Goal: Task Accomplishment & Management: Use online tool/utility

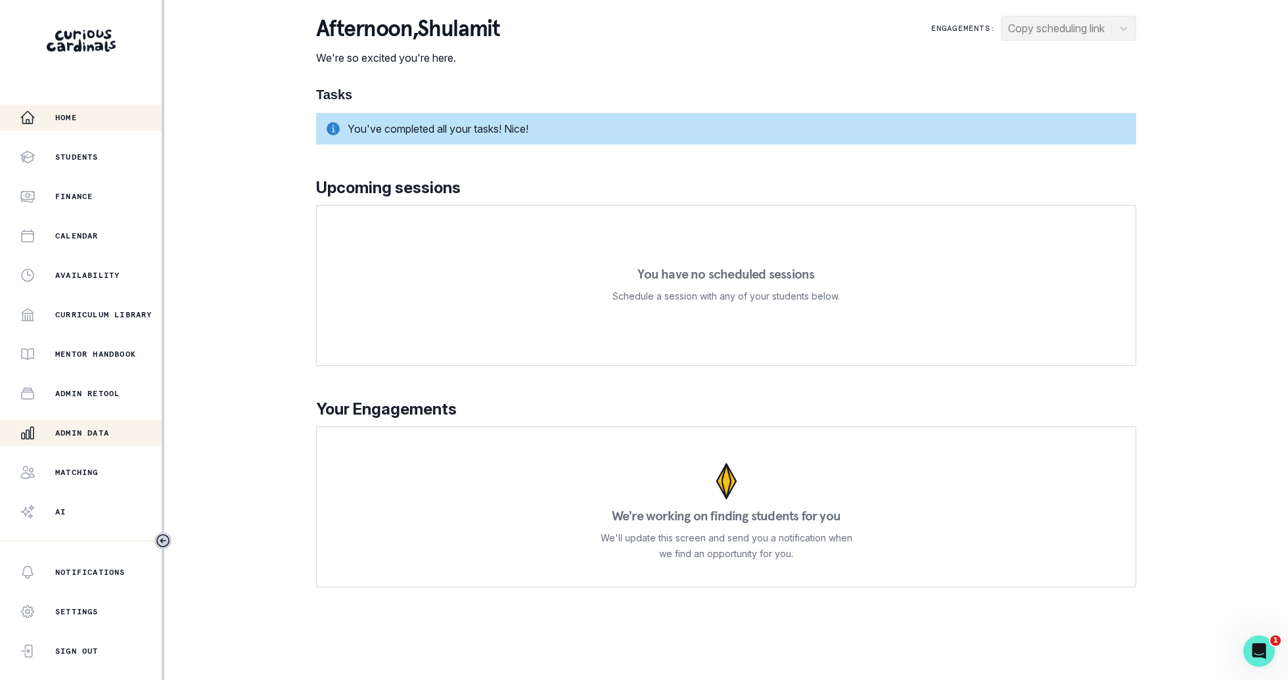
click at [123, 440] on div "Admin Data" at bounding box center [91, 433] width 142 height 16
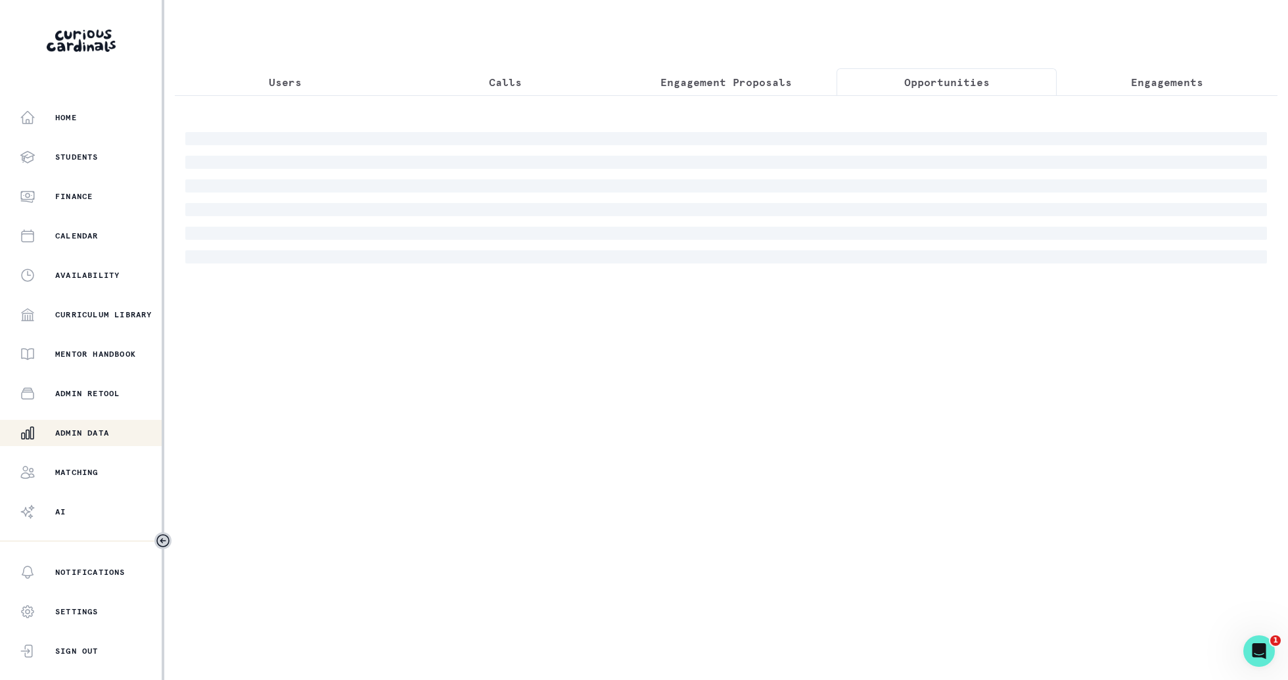
click at [953, 71] on button "Opportunities" at bounding box center [946, 82] width 221 height 28
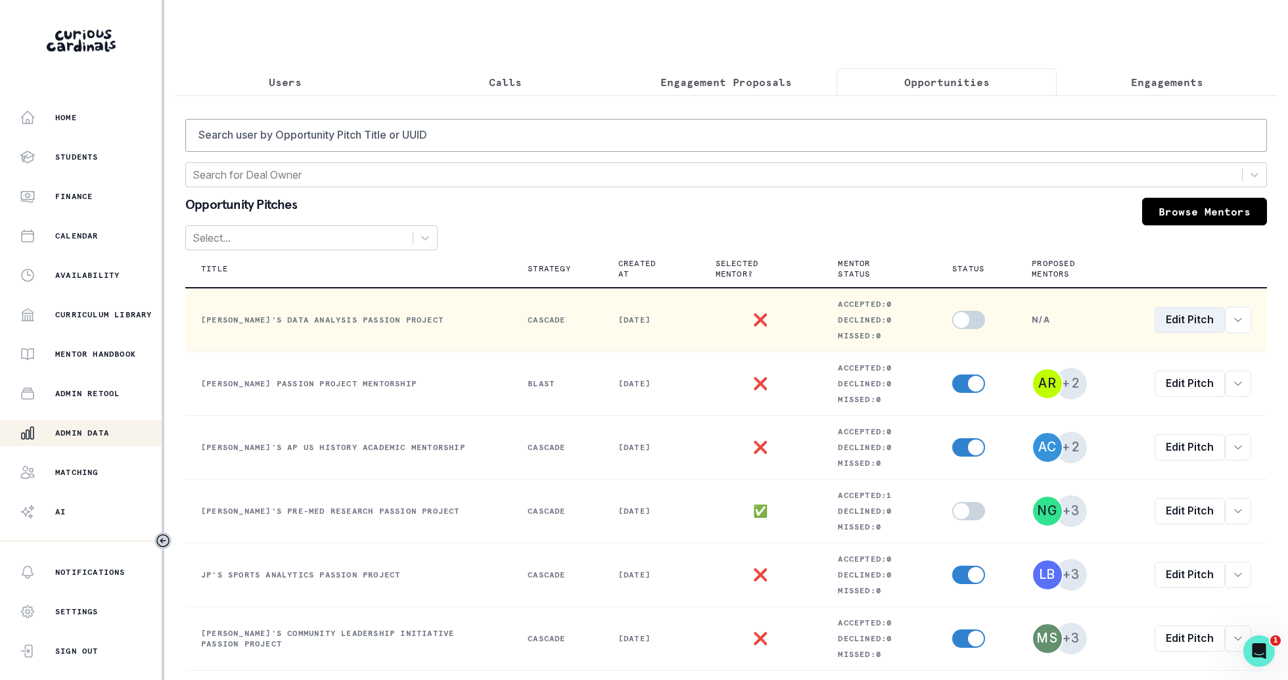
click at [1184, 328] on link "Edit Pitch" at bounding box center [1189, 320] width 70 height 26
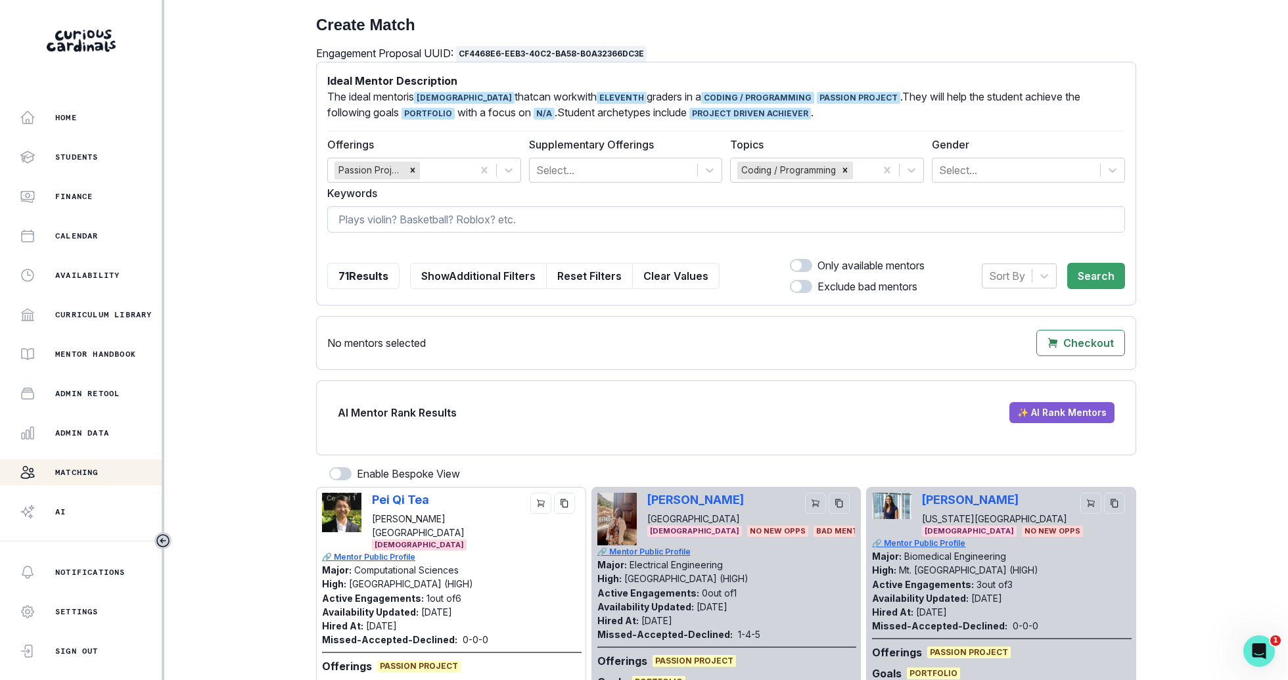
click at [640, 211] on input at bounding box center [726, 219] width 798 height 26
type input "[PERSON_NAME]"
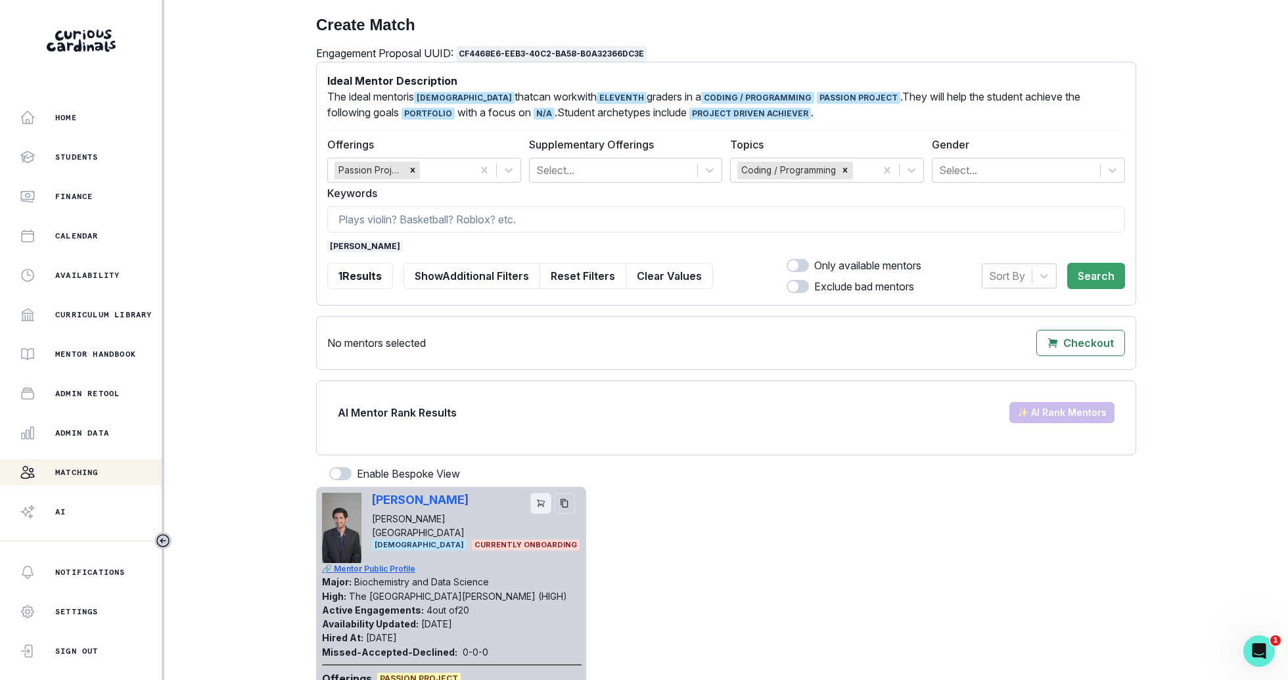
click at [535, 499] on button "cart" at bounding box center [540, 503] width 21 height 21
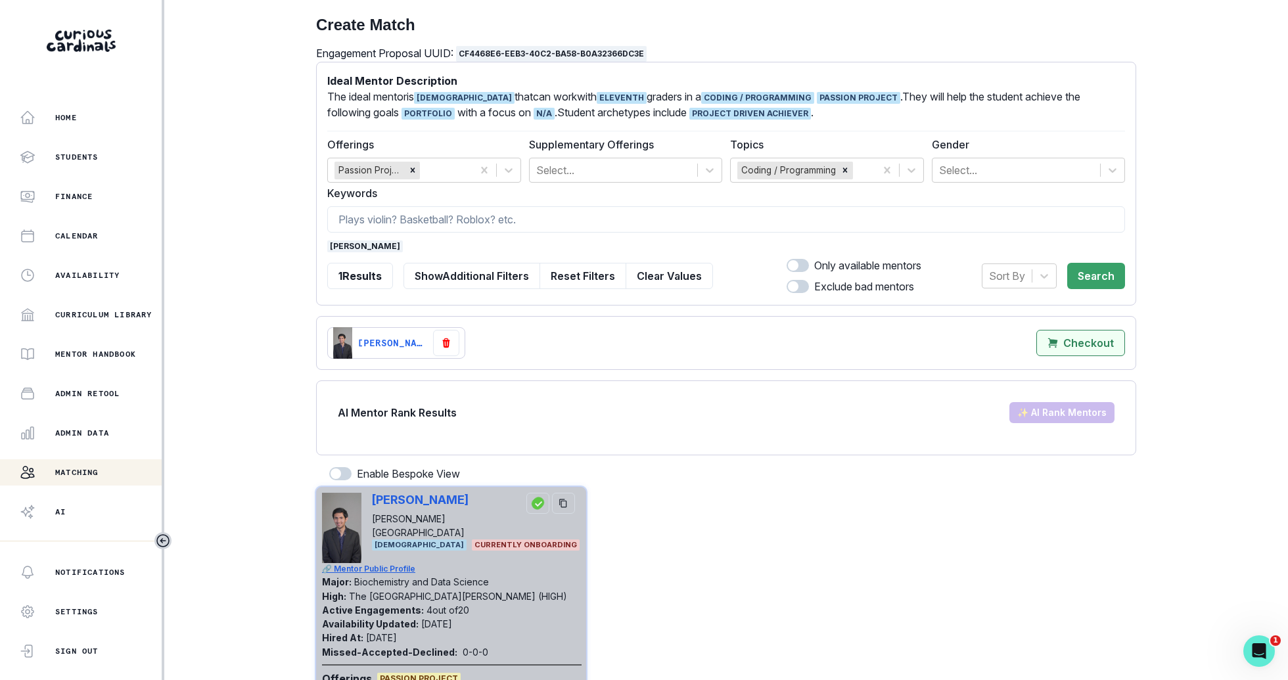
click at [1074, 346] on p "Checkout" at bounding box center [1088, 343] width 51 height 12
select select "CASCADE"
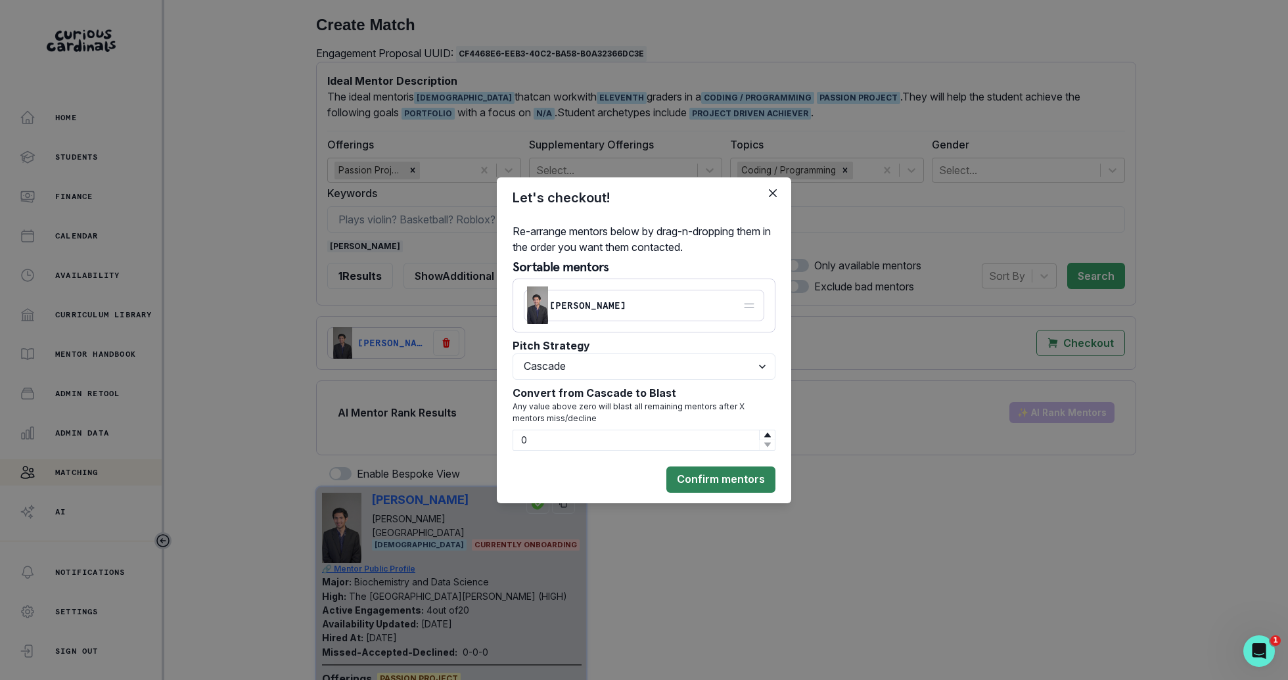
click at [696, 489] on button "Confirm mentors" at bounding box center [720, 479] width 109 height 26
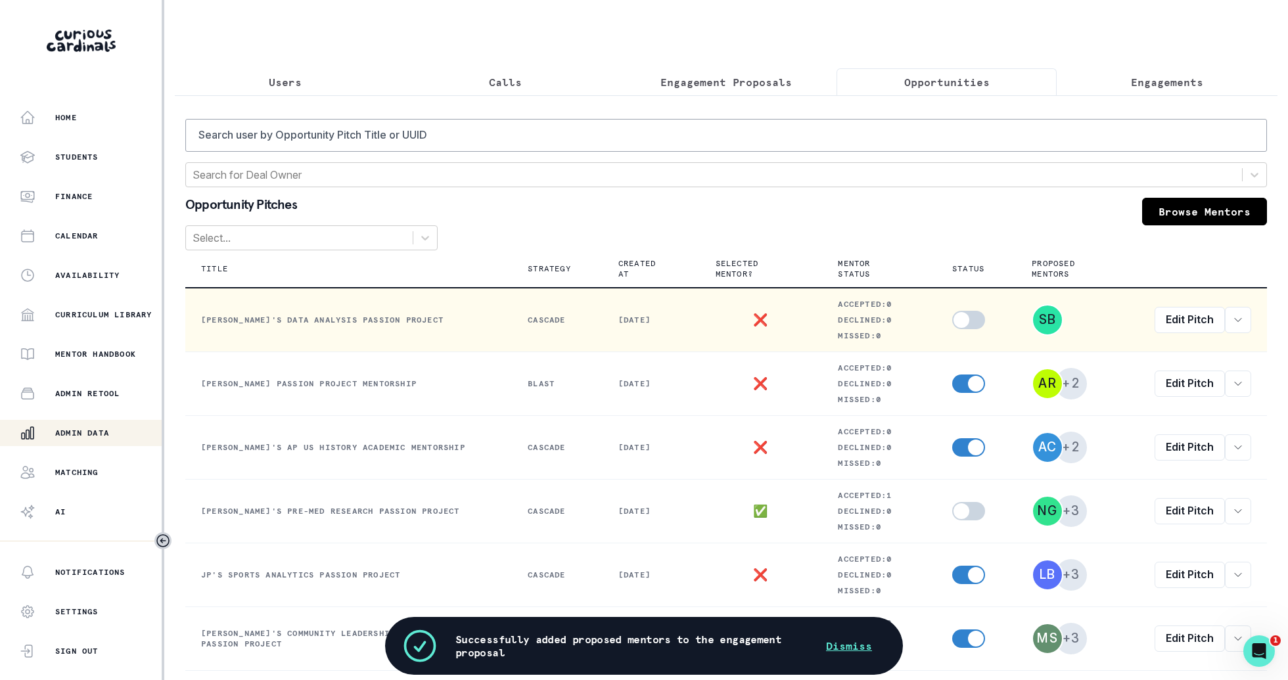
click at [956, 326] on span at bounding box center [968, 320] width 33 height 18
click at [952, 311] on input "checkbox" at bounding box center [951, 310] width 1 height 1
checkbox input "true"
